Goal: Contribute content: Add original content to the website for others to see

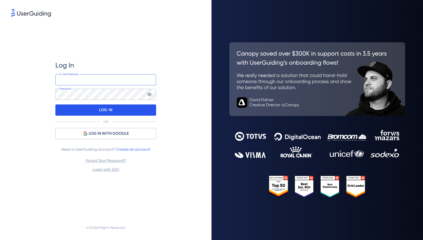
type input "[EMAIL_ADDRESS][DOMAIN_NAME]"
click at [107, 111] on p "LOG IN" at bounding box center [105, 109] width 13 height 9
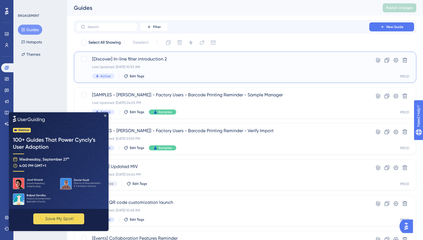
click at [171, 70] on div "[Discover] In-line filter introduction 2 Last Updated: Sep 11 2025, 10:55 AM Ac…" at bounding box center [222, 67] width 261 height 23
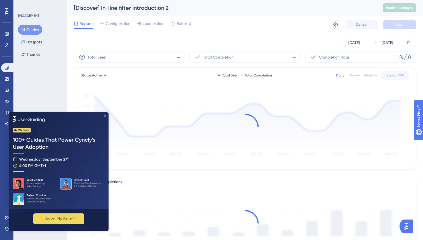
click at [105, 116] on icon "Close Preview" at bounding box center [105, 115] width 2 height 2
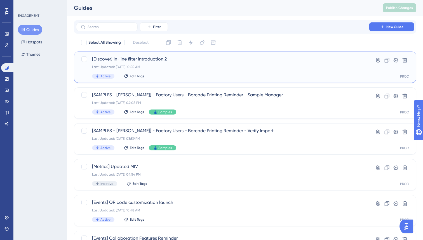
click at [194, 69] on div "Last Updated: Sep 11 2025, 10:55 AM" at bounding box center [222, 67] width 261 height 4
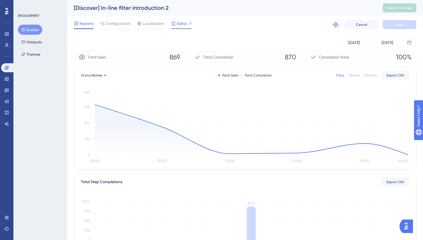
click at [182, 27] on div "Editor" at bounding box center [181, 24] width 20 height 9
click at [33, 29] on button "Guides" at bounding box center [30, 30] width 24 height 10
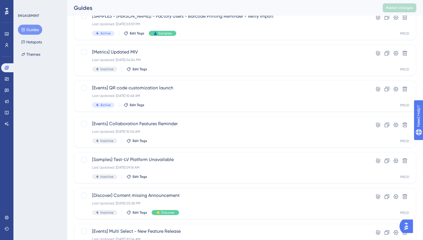
scroll to position [115, 0]
click at [217, 100] on div "[Events] QR code customization launch Last Updated: Aug 22 2025, 10:48 AM Activ…" at bounding box center [222, 95] width 261 height 23
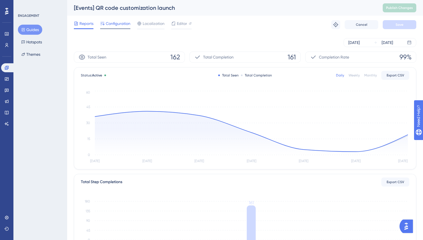
click at [126, 29] on div at bounding box center [115, 28] width 30 height 1
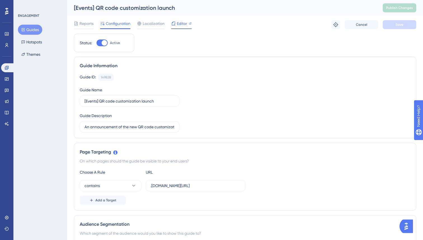
click at [179, 27] on div "Editor" at bounding box center [181, 24] width 20 height 9
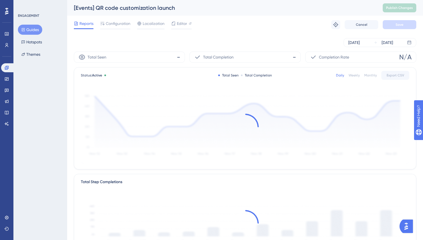
click at [31, 33] on button "Guides" at bounding box center [30, 30] width 24 height 10
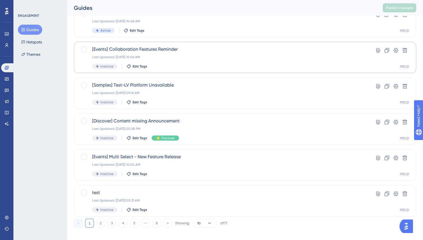
scroll to position [189, 0]
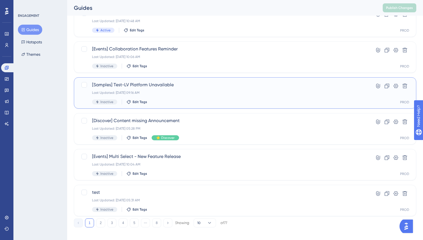
click at [170, 91] on div "Last Updated: Jun 13 2025, 09:16 AM" at bounding box center [222, 92] width 261 height 4
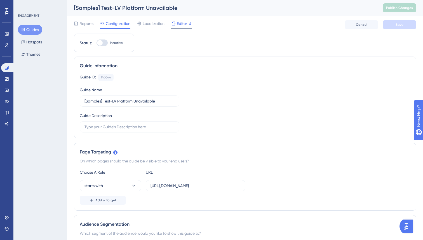
click at [180, 27] on div "Editor" at bounding box center [181, 24] width 20 height 9
click at [177, 27] on span "Editor" at bounding box center [182, 23] width 10 height 7
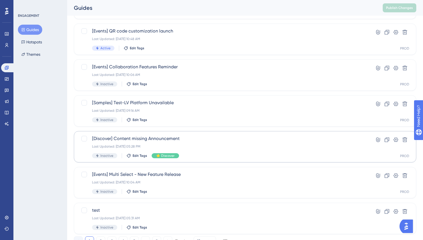
scroll to position [194, 0]
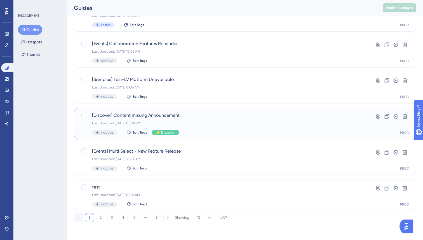
click at [175, 120] on div "[Discover] Content missing Announcement Last Updated: Sep 10 2025, 05:28 PM Ina…" at bounding box center [222, 123] width 261 height 23
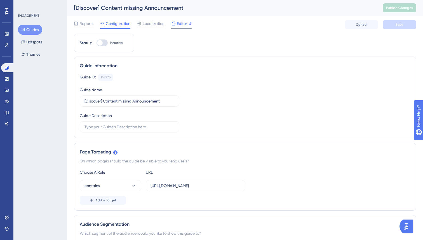
click at [177, 24] on span "Editor" at bounding box center [182, 23] width 10 height 7
click at [34, 30] on button "Guides" at bounding box center [30, 30] width 24 height 10
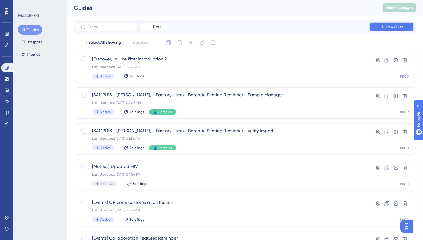
click at [389, 28] on span "New Guide" at bounding box center [394, 27] width 17 height 4
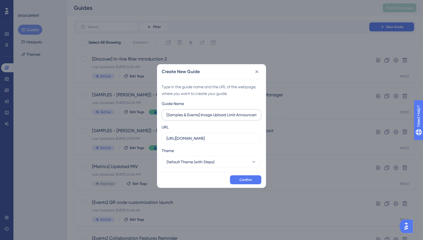
click at [168, 115] on input "[Samples & Events] Image Upload Limit Announcement" at bounding box center [211, 115] width 90 height 6
type input "TEST [Samples & Events] Image Upload Limit Announcement"
click at [246, 138] on input "https://doublegom.launchmetrics.com" at bounding box center [211, 138] width 90 height 6
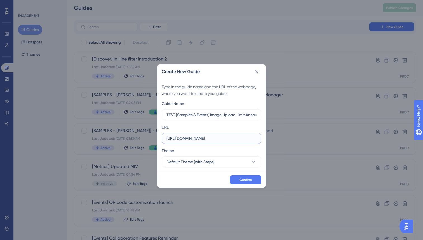
click at [246, 138] on input "https://doublegom.launchmetrics.com" at bounding box center [211, 138] width 90 height 6
paste input "esign.launchmetrics.com/internal/index.php"
type input "https://design.launchmetrics.com/internal/index.php"
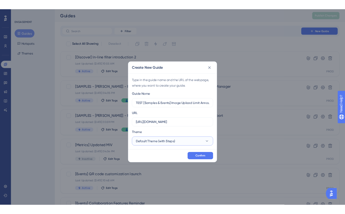
scroll to position [0, 0]
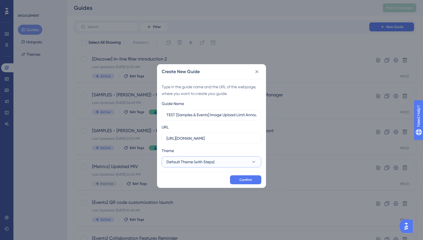
click at [222, 165] on button "Default Theme (with Steps)" at bounding box center [212, 161] width 100 height 11
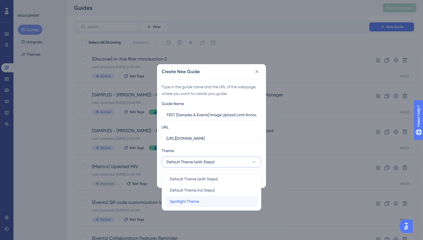
click at [219, 200] on div "Spotlight Theme Spotlight Theme" at bounding box center [211, 201] width 83 height 11
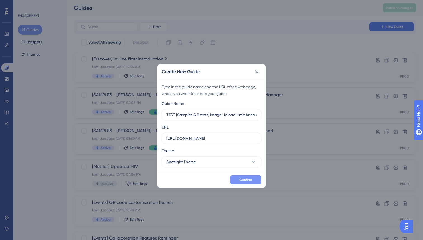
click at [243, 181] on span "Confirm" at bounding box center [245, 179] width 12 height 4
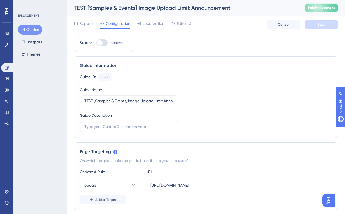
click at [310, 8] on button "Publish Changes" at bounding box center [322, 7] width 34 height 9
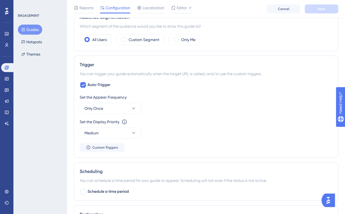
scroll to position [202, 0]
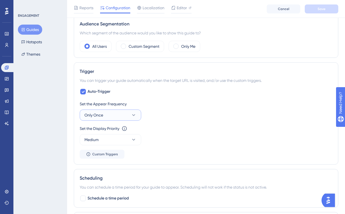
click at [138, 116] on button "Only Once" at bounding box center [111, 115] width 62 height 11
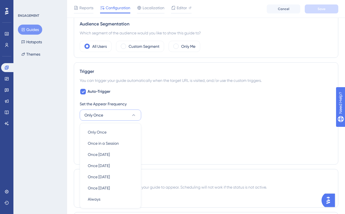
scroll to position [261, 0]
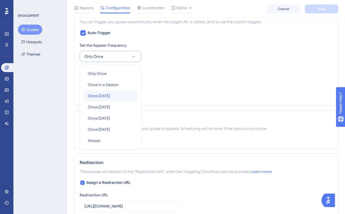
click at [115, 96] on div "Once in 1 day Once in 1 day" at bounding box center [110, 95] width 45 height 11
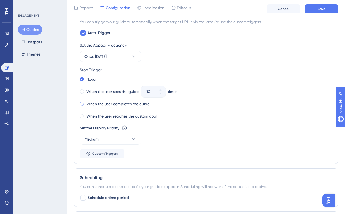
click at [81, 104] on span at bounding box center [82, 104] width 4 height 4
click at [86, 103] on input "radio" at bounding box center [86, 103] width 0 height 0
click at [134, 57] on icon at bounding box center [134, 57] width 6 height 6
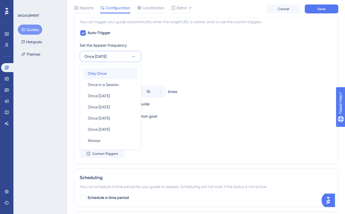
click at [128, 70] on div "Only Once Only Once" at bounding box center [110, 73] width 45 height 11
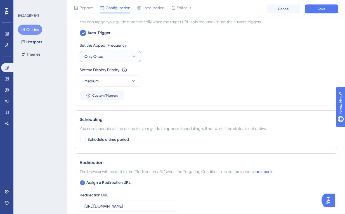
click at [131, 58] on button "Only Once" at bounding box center [111, 56] width 62 height 11
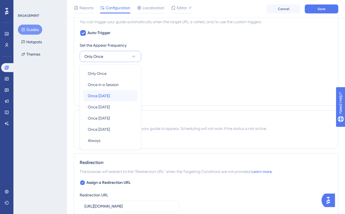
click at [124, 95] on div "Once in 1 day Once in 1 day" at bounding box center [110, 95] width 45 height 11
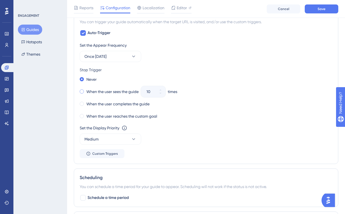
click at [81, 90] on span at bounding box center [82, 92] width 4 height 4
click at [86, 90] on input "radio" at bounding box center [86, 90] width 0 height 0
click at [154, 93] on input "10" at bounding box center [151, 91] width 8 height 7
click at [159, 90] on button "10" at bounding box center [161, 89] width 10 height 6
click at [159, 90] on button "11" at bounding box center [161, 89] width 10 height 6
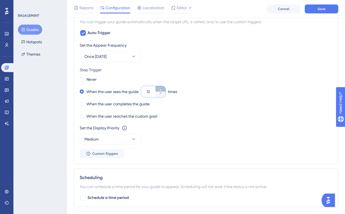
click at [159, 90] on button "12" at bounding box center [161, 89] width 10 height 6
click at [159, 90] on button "13" at bounding box center [161, 89] width 10 height 6
click at [159, 90] on button "14" at bounding box center [161, 89] width 10 height 6
click at [159, 90] on button "15" at bounding box center [161, 89] width 10 height 6
click at [153, 93] on input "16" at bounding box center [151, 91] width 8 height 7
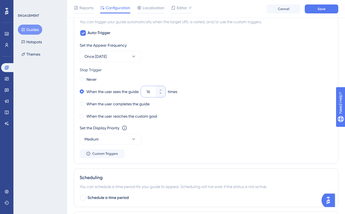
click at [153, 93] on input "16" at bounding box center [151, 91] width 8 height 7
click at [150, 93] on input "16" at bounding box center [151, 91] width 8 height 7
click at [159, 93] on button "16" at bounding box center [161, 95] width 10 height 6
click at [159, 93] on button "15" at bounding box center [161, 95] width 10 height 6
click at [159, 93] on button "14" at bounding box center [161, 95] width 10 height 6
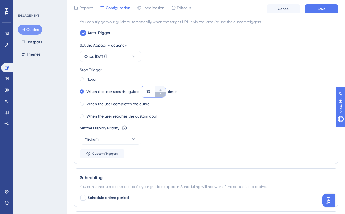
click at [159, 93] on button "13" at bounding box center [161, 95] width 10 height 6
click at [159, 93] on button "12" at bounding box center [161, 95] width 10 height 6
click at [159, 93] on button "11" at bounding box center [161, 95] width 10 height 6
click at [159, 93] on button "10" at bounding box center [161, 95] width 10 height 6
click at [159, 93] on button "9" at bounding box center [161, 95] width 10 height 6
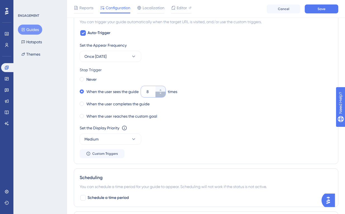
click at [159, 93] on button "8" at bounding box center [161, 95] width 10 height 6
click at [159, 93] on button "7" at bounding box center [161, 95] width 10 height 6
click at [159, 93] on button "6" at bounding box center [161, 95] width 10 height 6
type input "5"
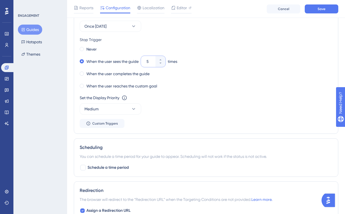
scroll to position [293, 0]
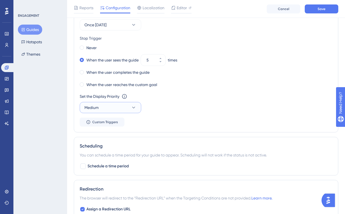
click at [135, 109] on icon at bounding box center [134, 108] width 6 height 6
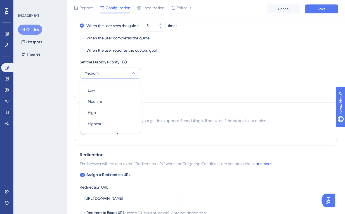
click at [158, 76] on div "Set the Display Priority This option will set the display priority between auto…" at bounding box center [206, 69] width 253 height 20
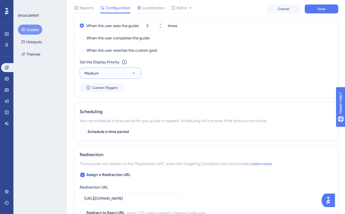
click at [134, 72] on icon at bounding box center [134, 74] width 6 height 6
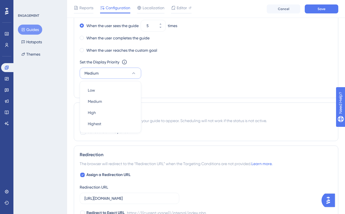
click at [134, 72] on icon at bounding box center [134, 74] width 6 height 6
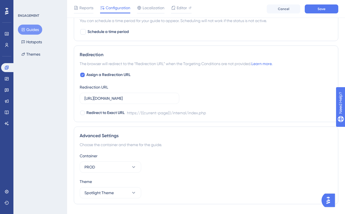
scroll to position [440, 0]
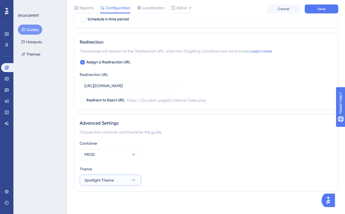
click at [135, 179] on icon at bounding box center [134, 181] width 6 height 6
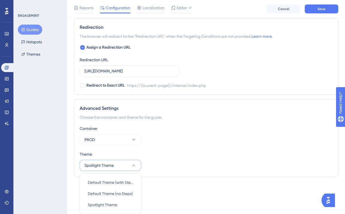
click at [132, 166] on icon at bounding box center [133, 166] width 3 height 2
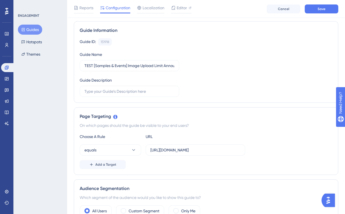
scroll to position [0, 0]
